Goal: Task Accomplishment & Management: Use online tool/utility

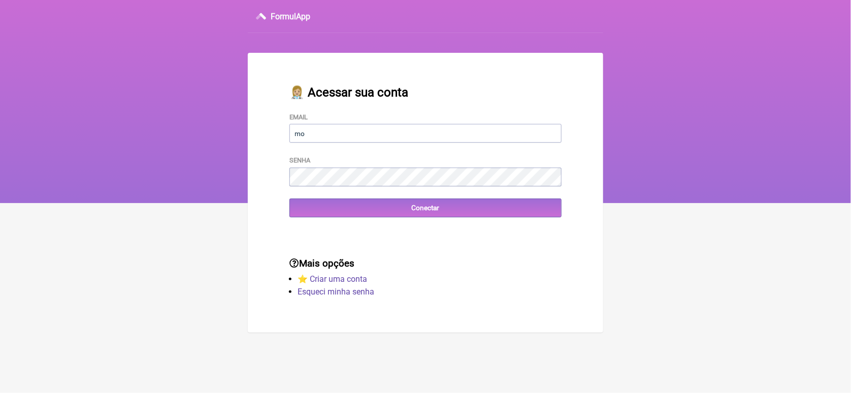
type input "[EMAIL_ADDRESS][DOMAIN_NAME]"
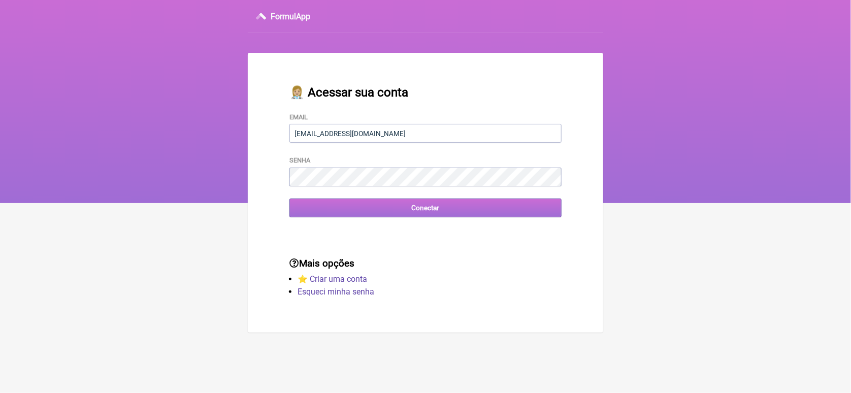
click at [334, 210] on input "Conectar" at bounding box center [425, 207] width 272 height 19
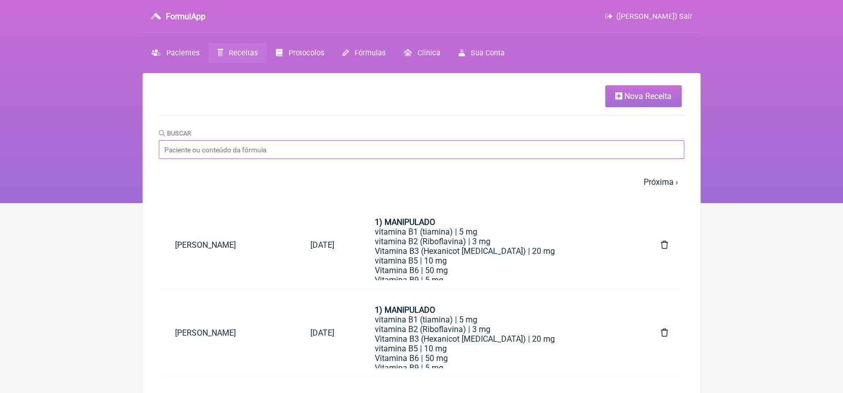
click at [236, 147] on input "Buscar" at bounding box center [422, 149] width 526 height 19
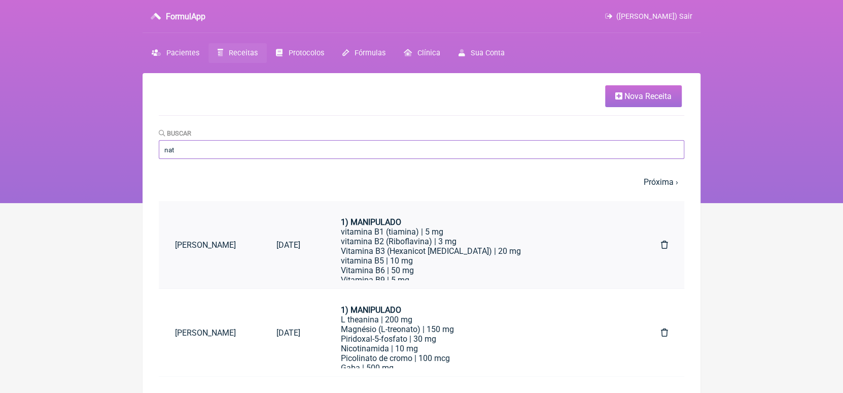
type input "nat"
click at [226, 246] on link "[PERSON_NAME]" at bounding box center [209, 245] width 101 height 26
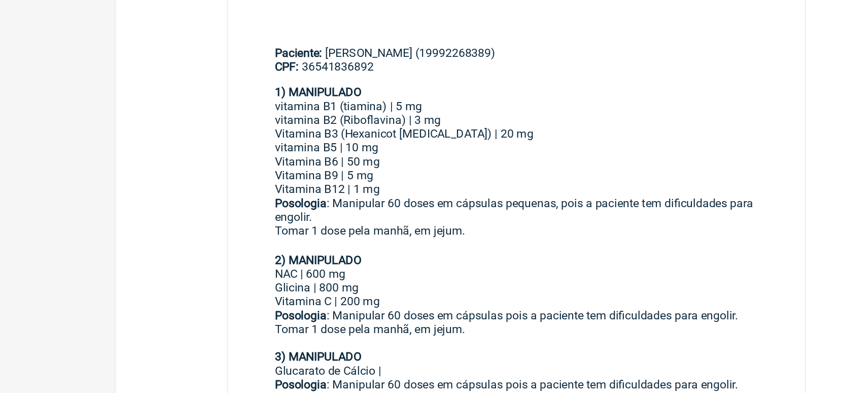
scroll to position [302, 0]
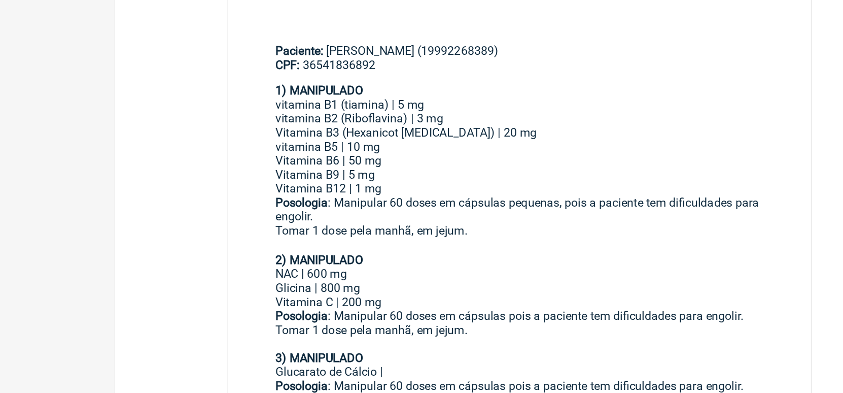
click at [337, 174] on div "Vitamina B3 (Hexanicot Inositol) | 20 mg" at bounding box center [421, 177] width 337 height 10
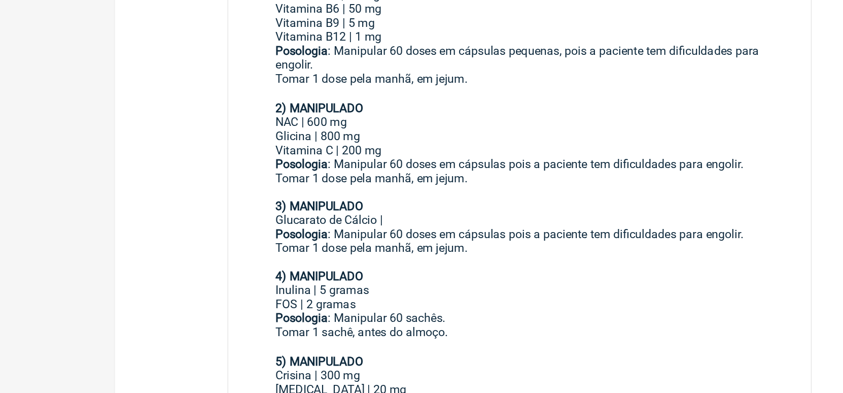
scroll to position [372, 0]
